Goal: Find specific page/section: Find specific page/section

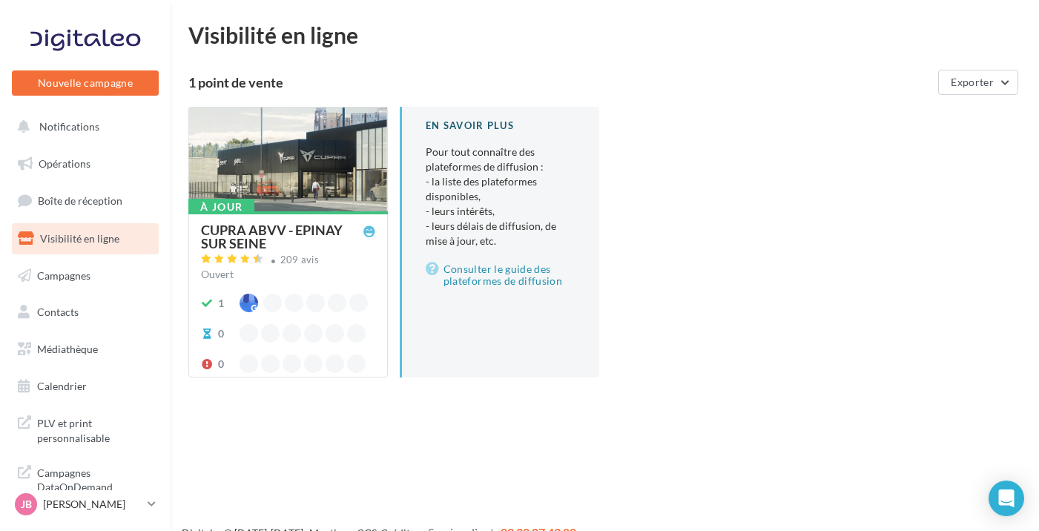
click at [110, 122] on button "Notifications" at bounding box center [82, 126] width 147 height 31
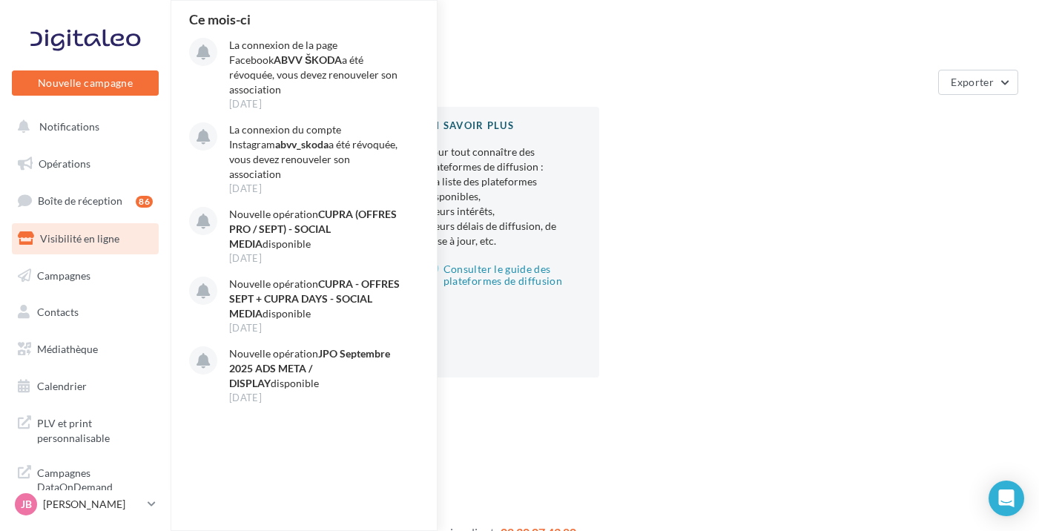
click at [110, 122] on button "Notifications Ce mois-ci La connexion de la page Facebook ABVV ŠKODA a été révo…" at bounding box center [82, 126] width 147 height 31
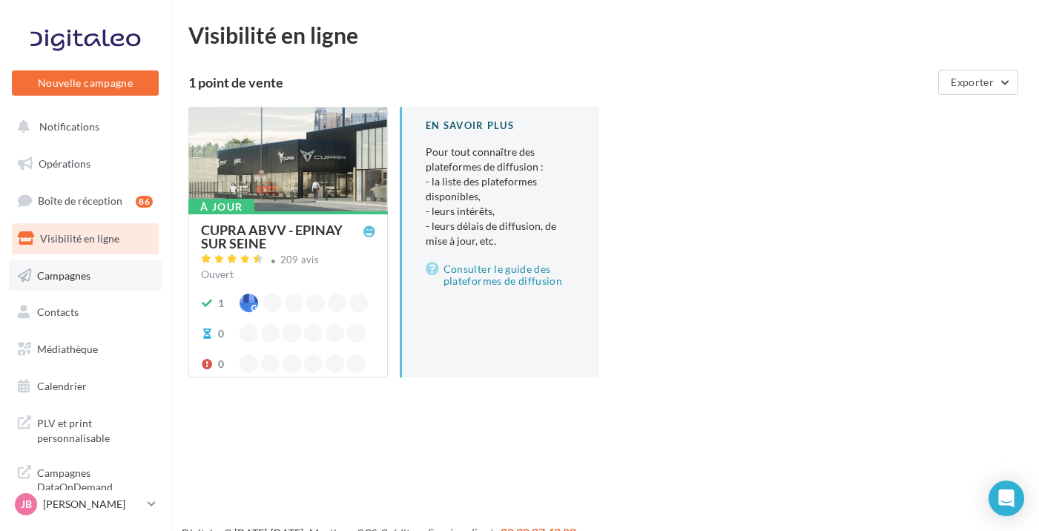
click at [58, 275] on span "Campagnes" at bounding box center [63, 274] width 53 height 13
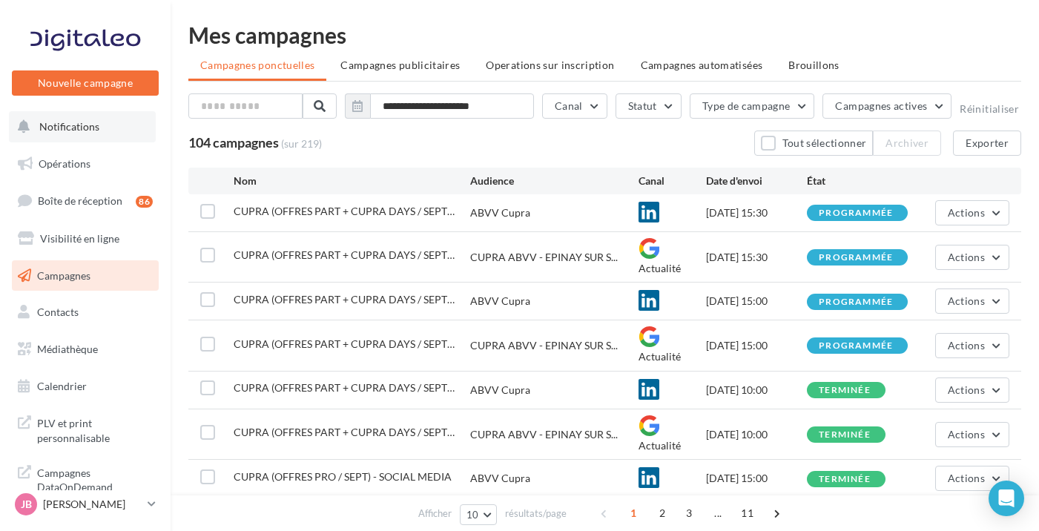
click at [105, 131] on button "Notifications" at bounding box center [82, 126] width 147 height 31
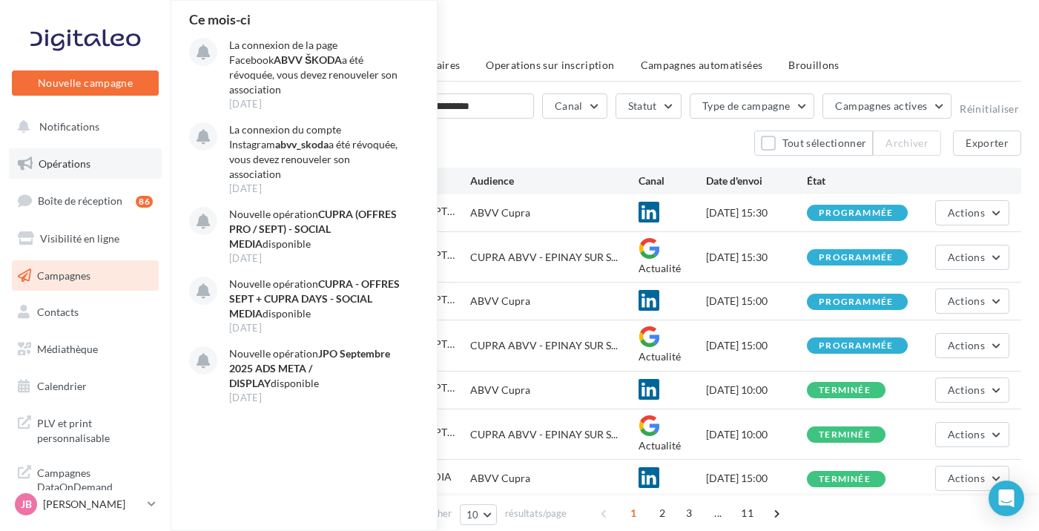
click at [81, 159] on span "Opérations" at bounding box center [65, 163] width 52 height 13
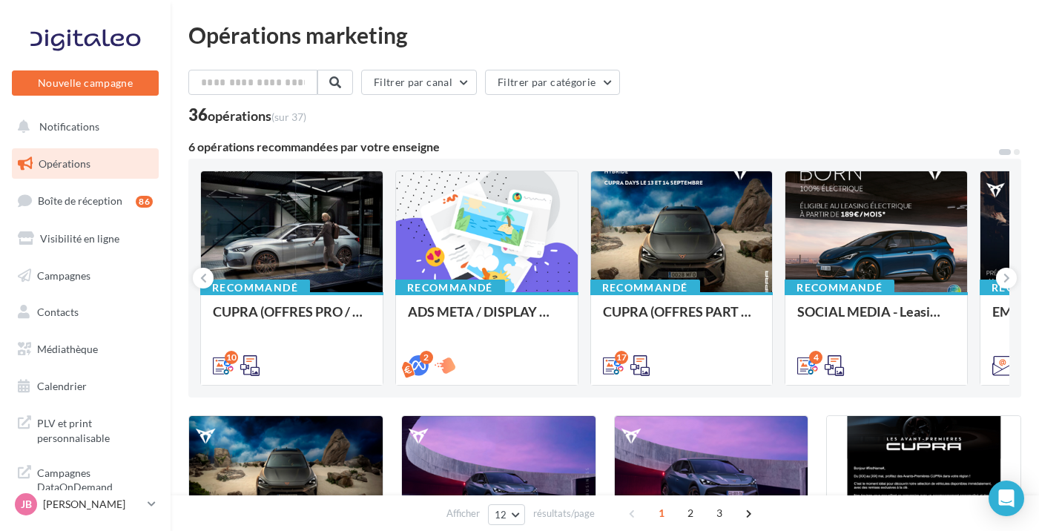
click at [700, 45] on div "Opérations marketing" at bounding box center [604, 35] width 833 height 22
click at [131, 170] on link "Opérations" at bounding box center [85, 163] width 153 height 31
